Goal: Entertainment & Leisure: Consume media (video, audio)

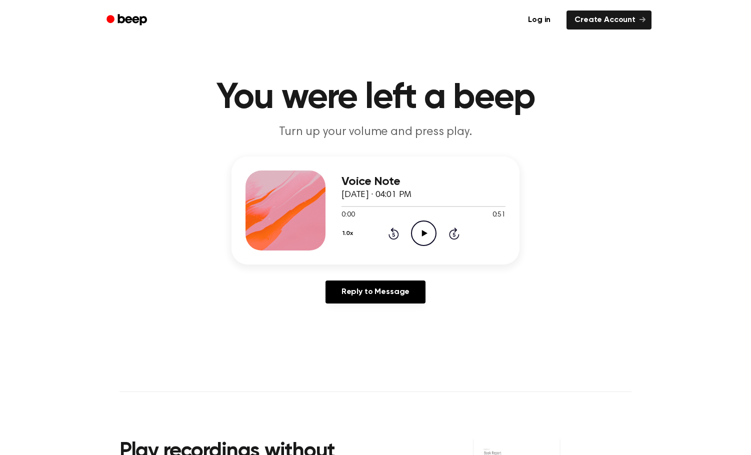
click at [423, 236] on icon "Play Audio" at bounding box center [423, 232] width 25 height 25
click at [426, 225] on icon "Pause Audio" at bounding box center [423, 232] width 25 height 25
drag, startPoint x: 356, startPoint y: 206, endPoint x: 311, endPoint y: 202, distance: 45.1
click at [311, 202] on div "Voice Note [DATE] · 04:01 PM 0:06 0:51 Your browser does not support the [objec…" at bounding box center [375, 210] width 288 height 108
click at [391, 236] on icon "Rewind 5 seconds" at bounding box center [393, 233] width 11 height 13
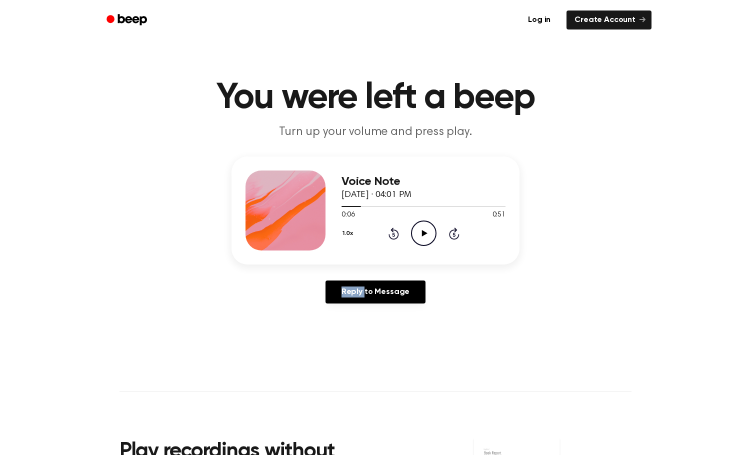
click at [391, 236] on icon "Rewind 5 seconds" at bounding box center [393, 233] width 11 height 13
click at [421, 237] on icon "Play Audio" at bounding box center [423, 232] width 25 height 25
click at [425, 230] on icon at bounding box center [423, 233] width 4 height 6
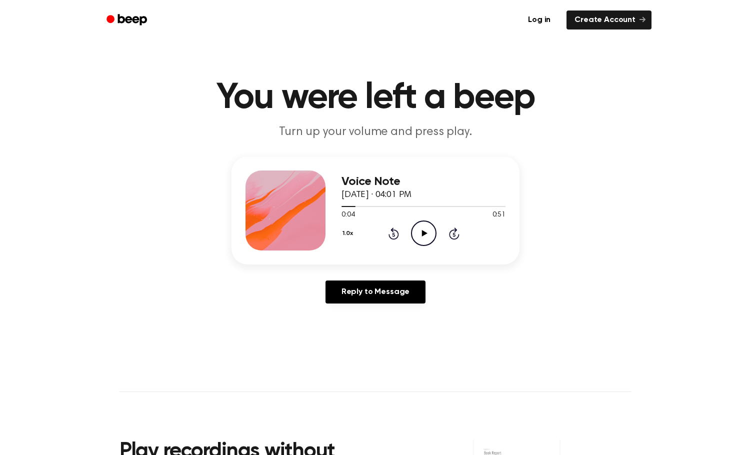
drag, startPoint x: 421, startPoint y: 231, endPoint x: 380, endPoint y: 150, distance: 91.4
click at [418, 225] on icon "Play Audio" at bounding box center [423, 232] width 25 height 25
click at [393, 233] on icon "Rewind 5 seconds" at bounding box center [393, 233] width 11 height 13
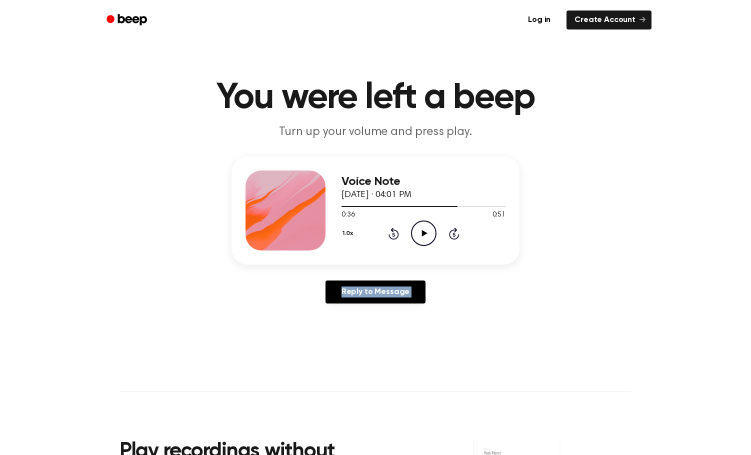
click at [393, 233] on icon "Rewind 5 seconds" at bounding box center [393, 233] width 11 height 13
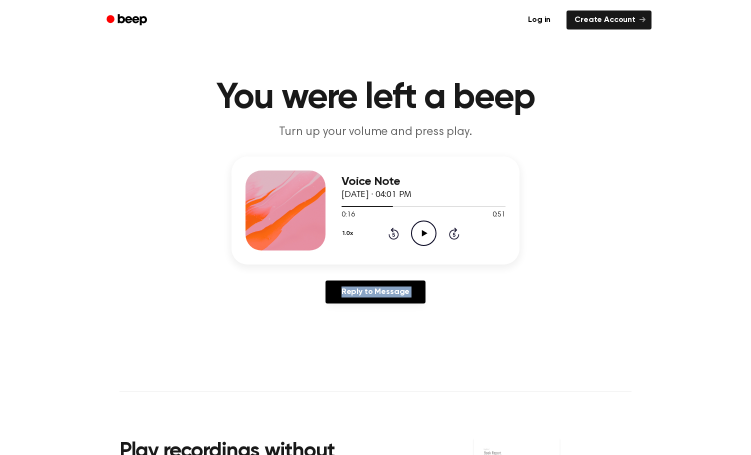
click at [393, 233] on icon "Rewind 5 seconds" at bounding box center [393, 233] width 11 height 13
click at [421, 225] on icon "Play Audio" at bounding box center [423, 232] width 25 height 25
click at [419, 233] on icon "Pause Audio" at bounding box center [423, 232] width 25 height 25
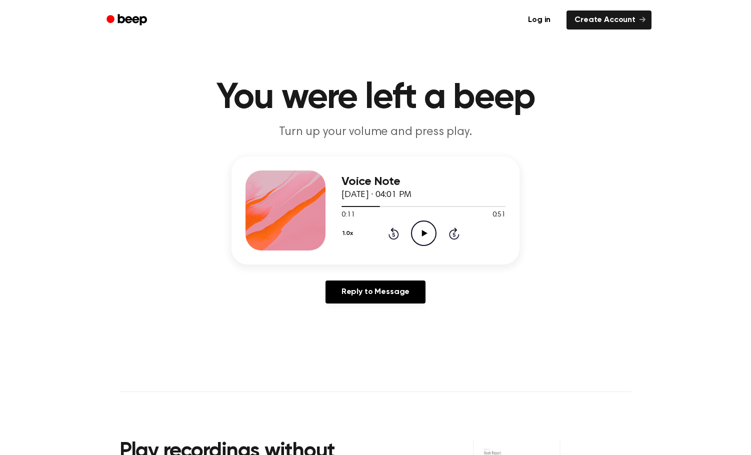
click at [417, 226] on icon "Play Audio" at bounding box center [423, 232] width 25 height 25
drag, startPoint x: 421, startPoint y: 234, endPoint x: 317, endPoint y: 66, distance: 197.3
click at [421, 232] on icon at bounding box center [423, 233] width 4 height 6
click at [394, 234] on icon at bounding box center [393, 234] width 2 height 4
drag, startPoint x: 416, startPoint y: 235, endPoint x: 408, endPoint y: 240, distance: 9.4
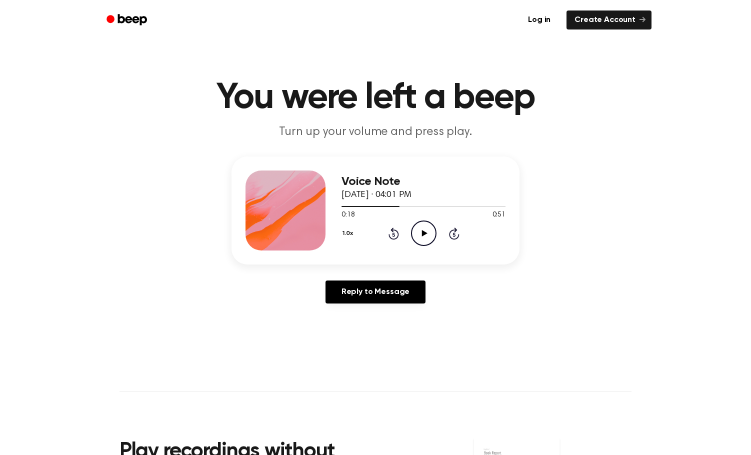
click at [416, 236] on icon "Play Audio" at bounding box center [423, 232] width 25 height 25
click at [414, 232] on icon "Pause Audio" at bounding box center [423, 232] width 25 height 25
click at [422, 235] on icon at bounding box center [423, 233] width 5 height 6
drag, startPoint x: 425, startPoint y: 227, endPoint x: 354, endPoint y: 145, distance: 108.4
click at [425, 226] on icon "Pause Audio" at bounding box center [423, 232] width 25 height 25
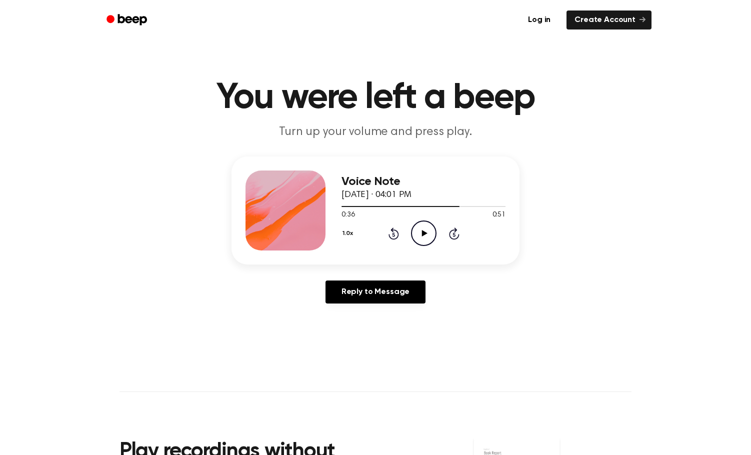
click at [391, 233] on icon "Rewind 5 seconds" at bounding box center [393, 233] width 11 height 13
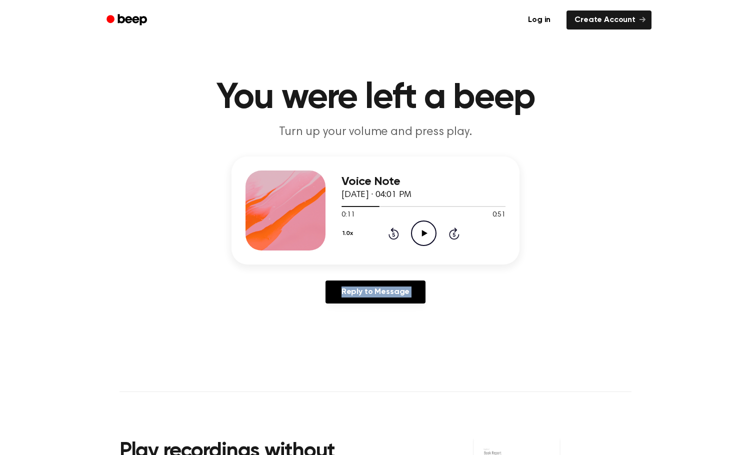
click at [391, 233] on icon "Rewind 5 seconds" at bounding box center [393, 233] width 11 height 13
click at [390, 233] on icon "Rewind 5 seconds" at bounding box center [393, 233] width 11 height 13
click at [426, 234] on icon "Play Audio" at bounding box center [423, 232] width 25 height 25
click at [418, 233] on icon "Pause Audio" at bounding box center [423, 232] width 25 height 25
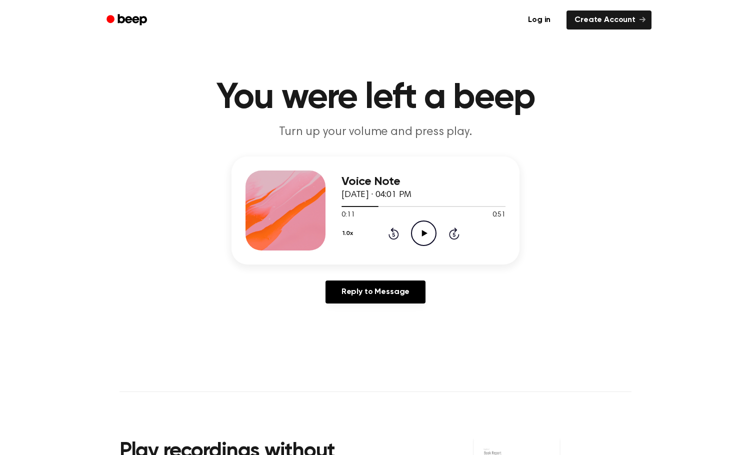
drag, startPoint x: 418, startPoint y: 233, endPoint x: 403, endPoint y: 210, distance: 27.7
click at [418, 233] on icon "Play Audio" at bounding box center [423, 232] width 25 height 25
click at [393, 238] on icon "Rewind 5 seconds" at bounding box center [393, 233] width 11 height 13
click at [392, 236] on icon "Rewind 5 seconds" at bounding box center [393, 233] width 11 height 13
click at [393, 237] on icon "Rewind 5 seconds" at bounding box center [393, 233] width 11 height 13
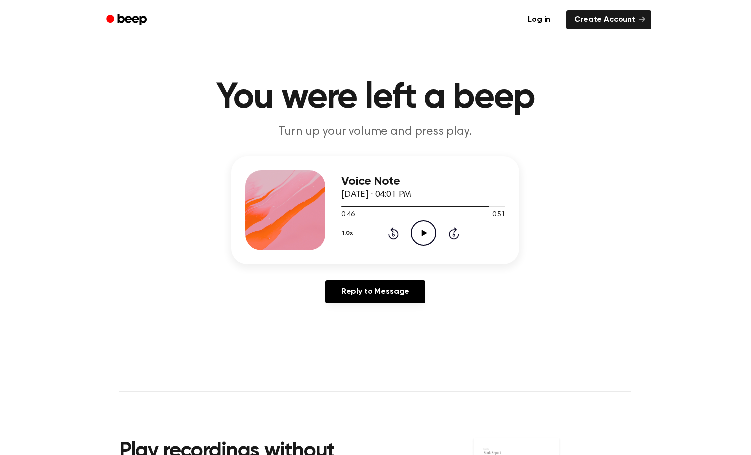
click at [393, 237] on icon "Rewind 5 seconds" at bounding box center [393, 233] width 11 height 13
click at [425, 237] on icon "Play Audio" at bounding box center [423, 232] width 25 height 25
click at [422, 228] on icon "Play Audio" at bounding box center [423, 232] width 25 height 25
